Goal: Task Accomplishment & Management: Manage account settings

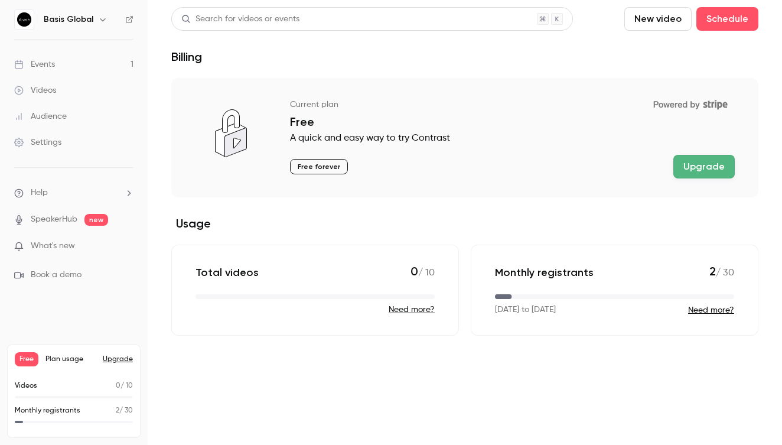
click at [61, 64] on link "Events 1" at bounding box center [74, 64] width 148 height 26
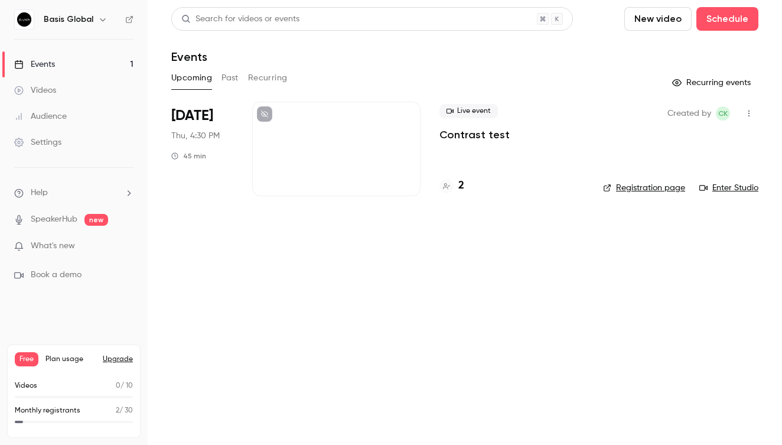
click at [196, 119] on span "[DATE]" at bounding box center [192, 115] width 42 height 19
click at [281, 120] on div at bounding box center [336, 149] width 168 height 95
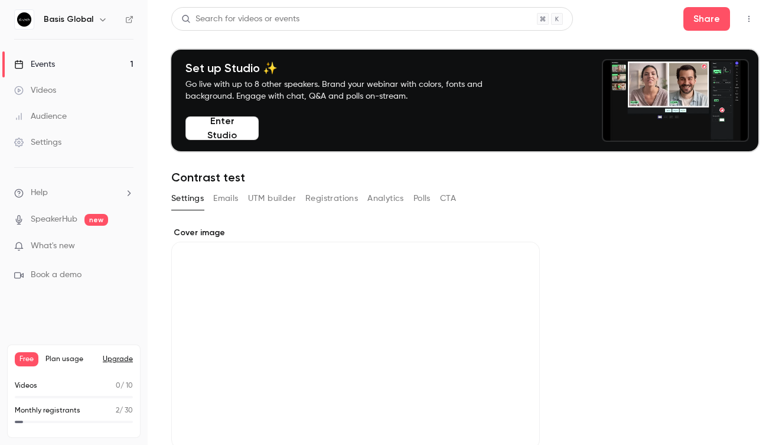
click at [65, 13] on div "Basis Global" at bounding box center [80, 19] width 72 height 14
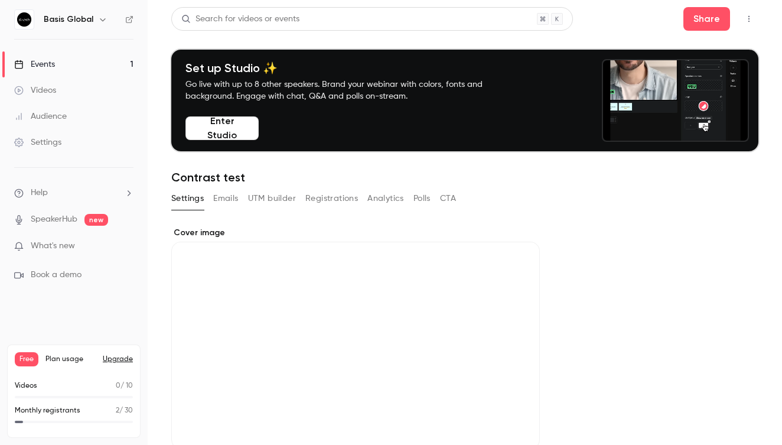
click at [71, 19] on h6 "Basis Global" at bounding box center [69, 20] width 50 height 12
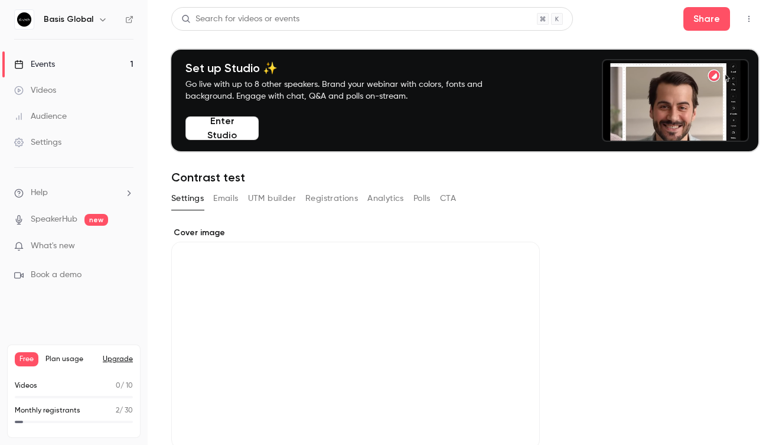
click at [50, 73] on link "Events 1" at bounding box center [74, 64] width 148 height 26
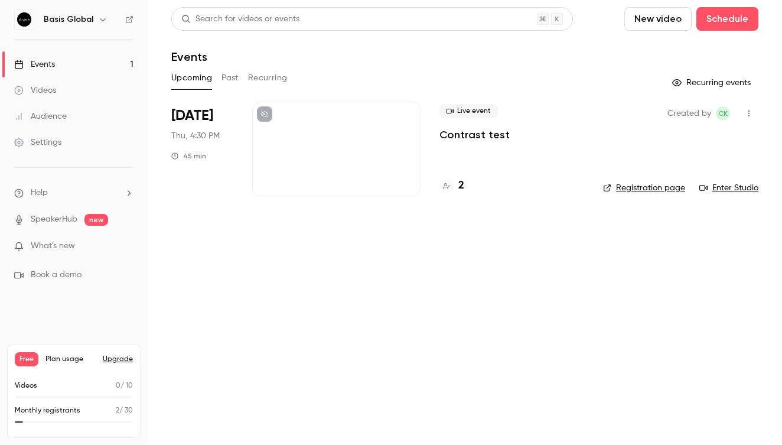
click at [530, 148] on div "Live event Contrast test 2" at bounding box center [512, 149] width 145 height 95
click at [473, 109] on span "Live event" at bounding box center [469, 111] width 58 height 14
click at [471, 129] on p "Contrast test" at bounding box center [475, 135] width 70 height 14
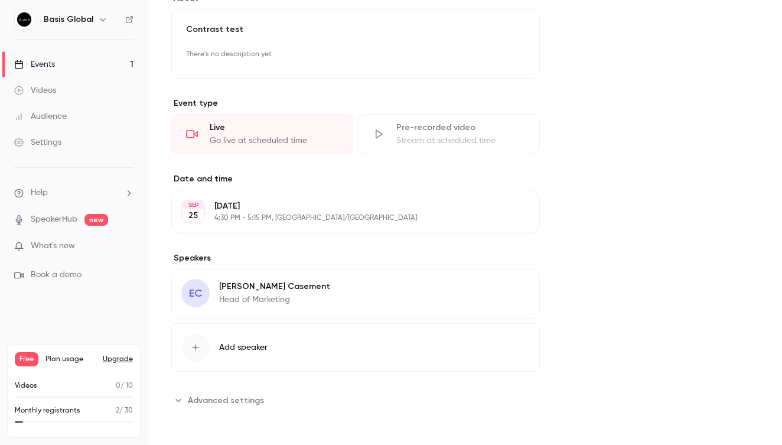
scroll to position [476, 0]
click at [272, 203] on p "[DATE]" at bounding box center [345, 206] width 263 height 12
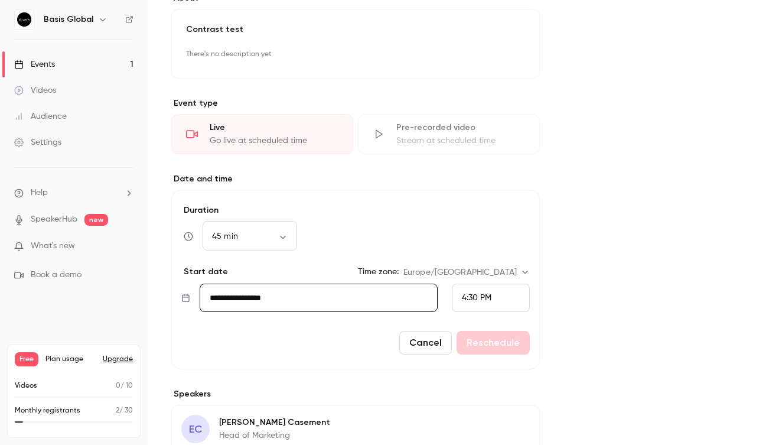
scroll to position [521, 0]
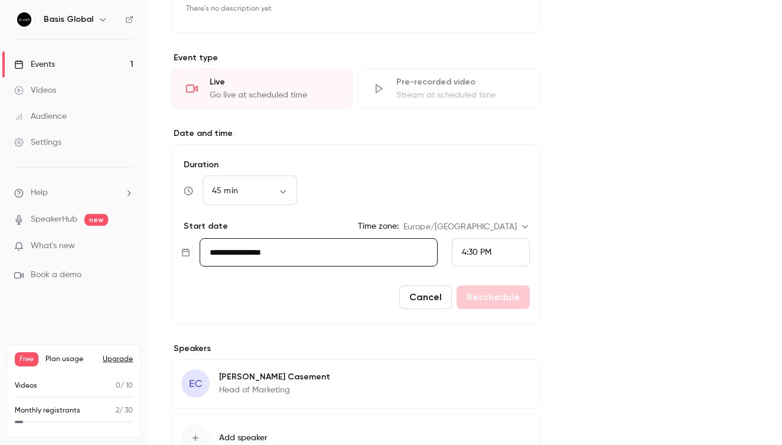
click at [482, 246] on div "4:30 PM" at bounding box center [477, 252] width 30 height 12
click at [484, 196] on span "5:00 PM" at bounding box center [477, 195] width 31 height 8
click at [489, 300] on button "Reschedule" at bounding box center [493, 297] width 73 height 24
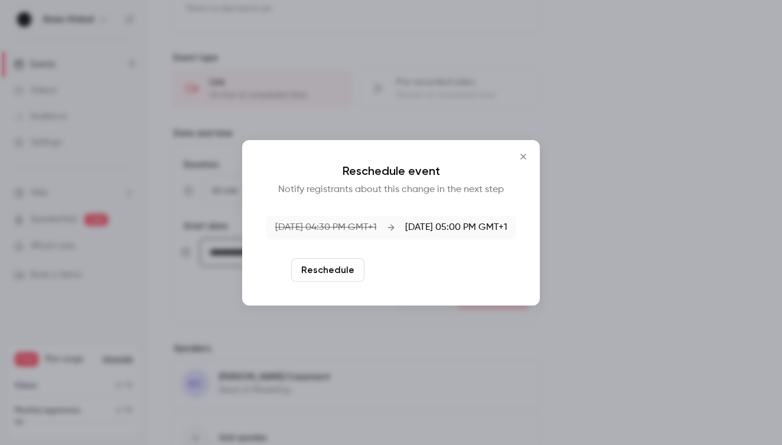
click at [432, 275] on button "Reschedule and notify" at bounding box center [430, 270] width 122 height 24
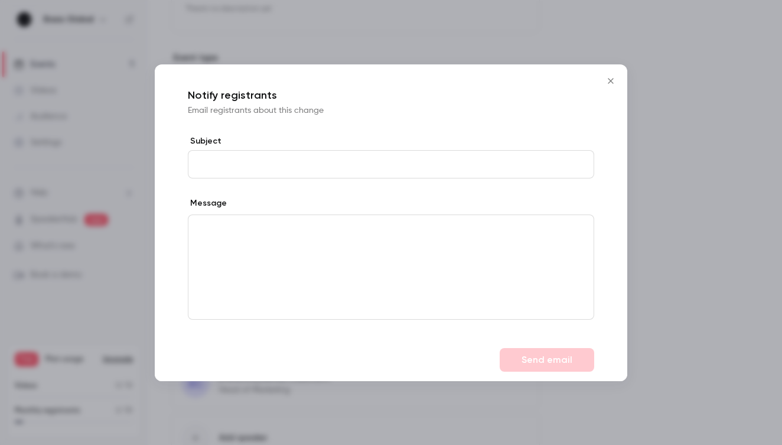
click at [482, 272] on div "editor" at bounding box center [390, 267] width 405 height 104
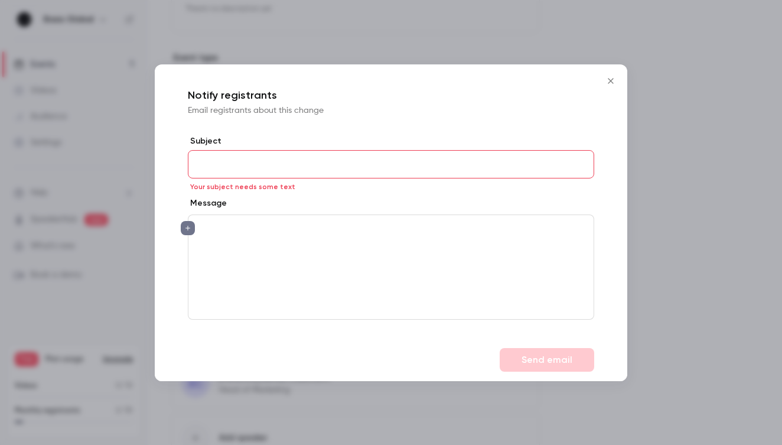
click at [285, 191] on span "Your subject needs some text" at bounding box center [242, 186] width 105 height 9
click at [280, 147] on label "Subject" at bounding box center [391, 141] width 406 height 12
click at [280, 150] on input "Subject" at bounding box center [391, 164] width 406 height 28
click at [281, 160] on input "Subject" at bounding box center [391, 164] width 406 height 28
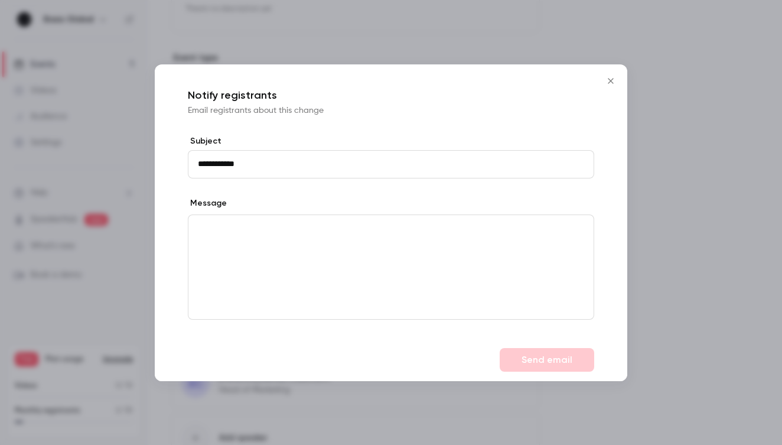
type input "**********"
click at [427, 227] on p "editor" at bounding box center [391, 228] width 386 height 12
drag, startPoint x: 262, startPoint y: 226, endPoint x: 181, endPoint y: 224, distance: 80.9
click at [181, 224] on div "**********" at bounding box center [391, 236] width 473 height 203
click at [220, 228] on p "editor" at bounding box center [391, 228] width 386 height 12
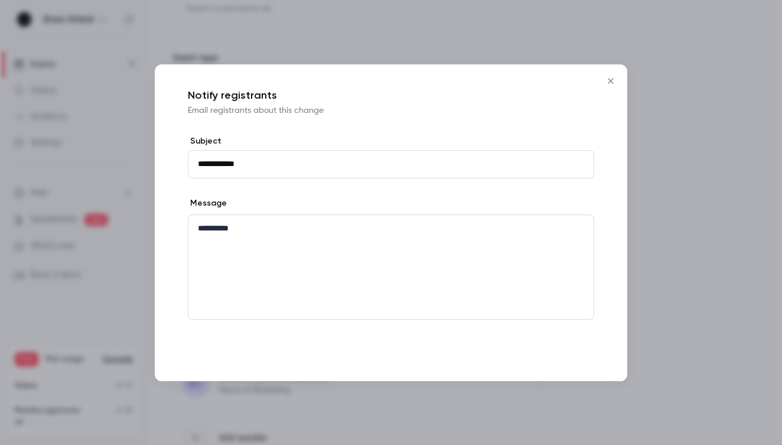
click at [556, 350] on button "Send email" at bounding box center [547, 360] width 95 height 24
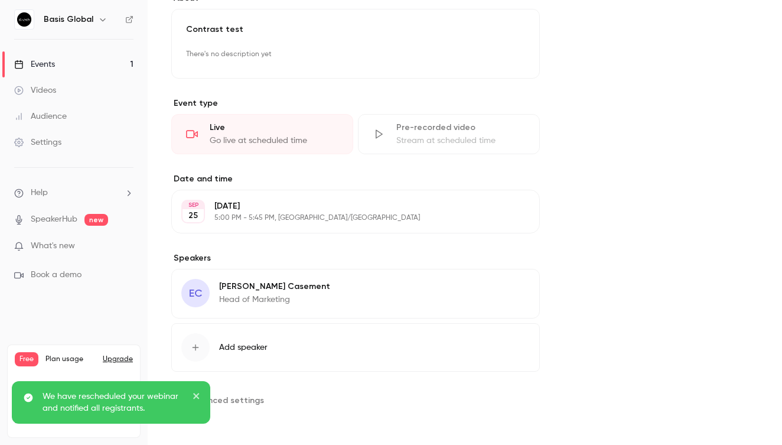
scroll to position [0, 0]
